Goal: Task Accomplishment & Management: Use online tool/utility

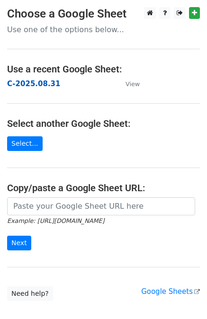
click at [32, 83] on strong "C-2025.08.31" at bounding box center [33, 84] width 53 height 9
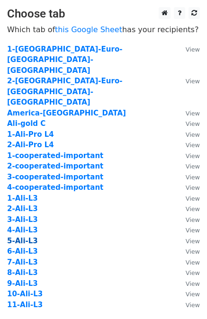
click at [30, 237] on strong "5-Ali-L3" at bounding box center [22, 241] width 31 height 9
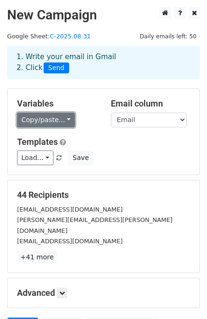
click at [61, 122] on link "Copy/paste..." at bounding box center [46, 120] width 58 height 15
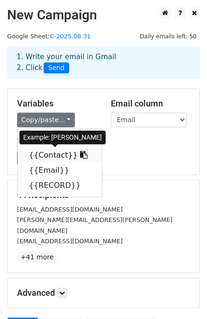
click at [52, 154] on link "{{Contact}}" at bounding box center [60, 155] width 84 height 15
